Goal: Task Accomplishment & Management: Manage account settings

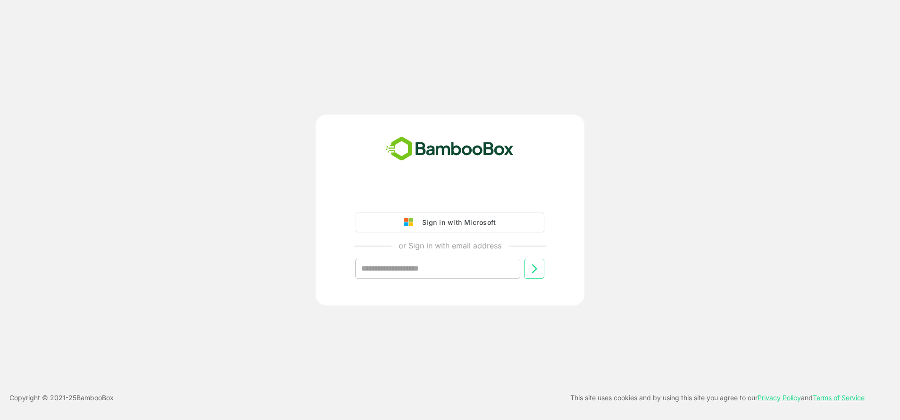
click at [411, 170] on div "Sign in with Microsoft or Sign in with email address ​" at bounding box center [449, 210] width 269 height 191
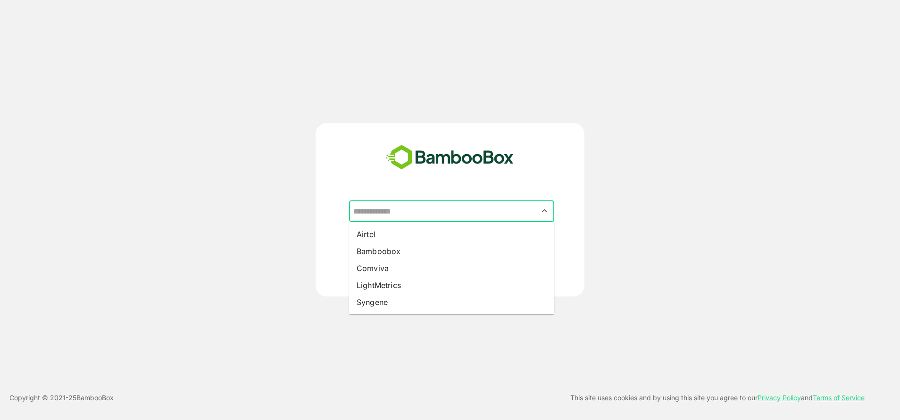
click at [432, 211] on input "text" at bounding box center [451, 211] width 201 height 18
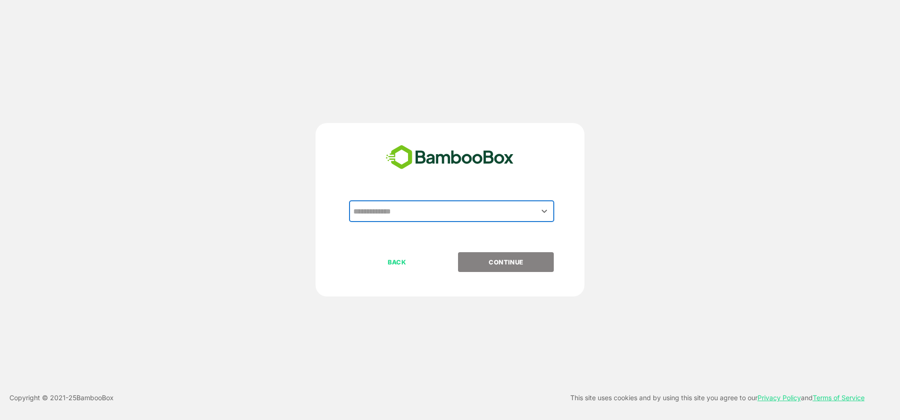
click at [487, 198] on div "​ BACK CONTINUE" at bounding box center [449, 210] width 269 height 174
click at [483, 216] on input "text" at bounding box center [451, 211] width 201 height 18
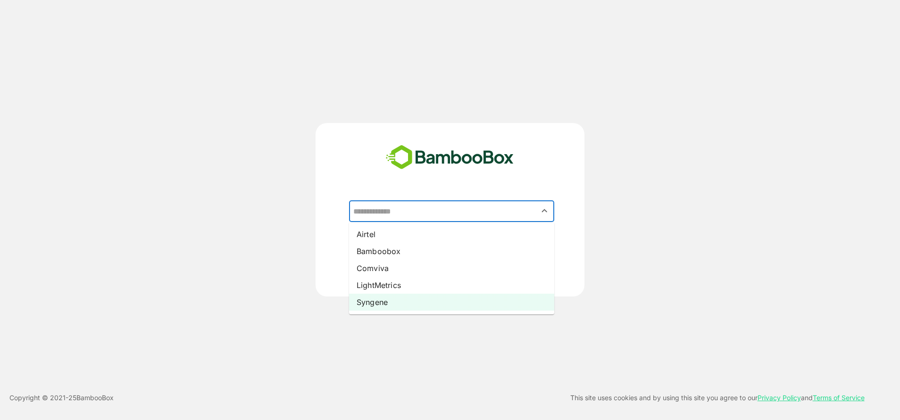
click at [414, 295] on li "Syngene" at bounding box center [451, 302] width 205 height 17
type input "*******"
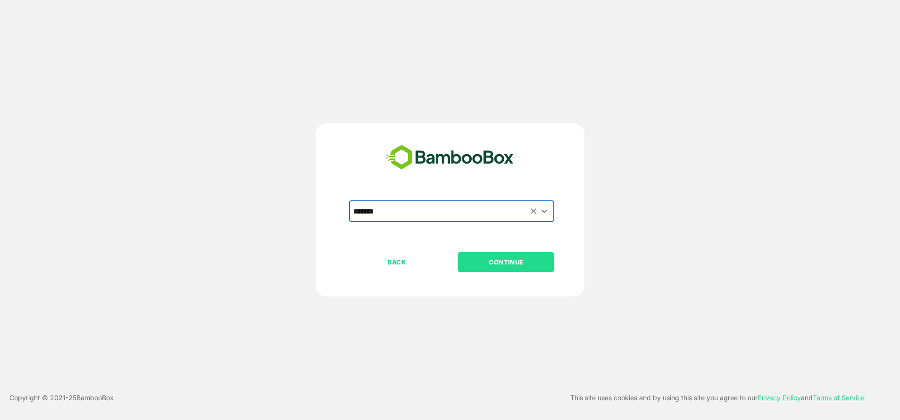
click at [506, 253] on button "CONTINUE" at bounding box center [506, 262] width 96 height 20
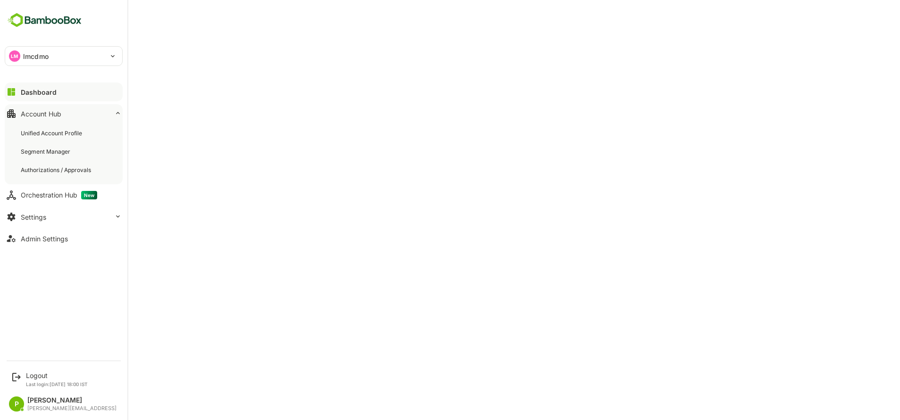
click at [43, 112] on div "Account Hub" at bounding box center [41, 114] width 41 height 8
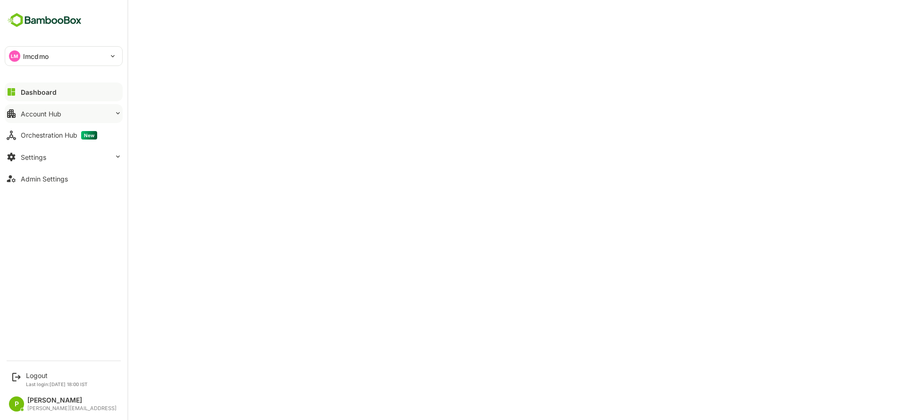
click at [51, 110] on div "Account Hub" at bounding box center [41, 114] width 41 height 8
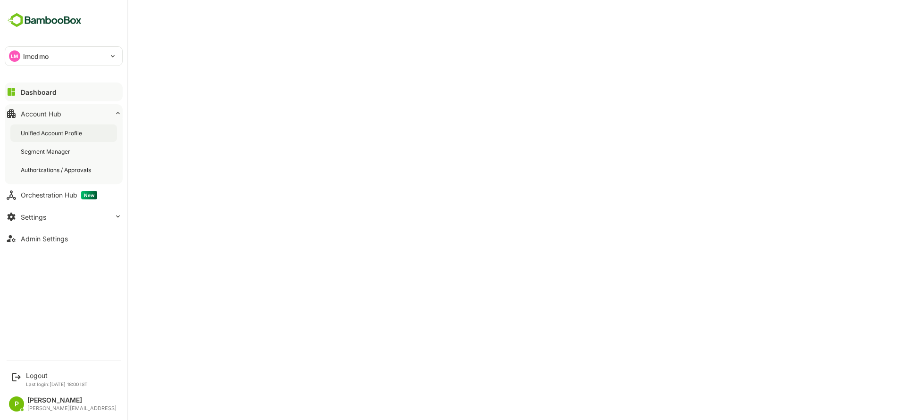
click at [62, 139] on div "Unified Account Profile" at bounding box center [63, 132] width 107 height 17
